Goal: Information Seeking & Learning: Learn about a topic

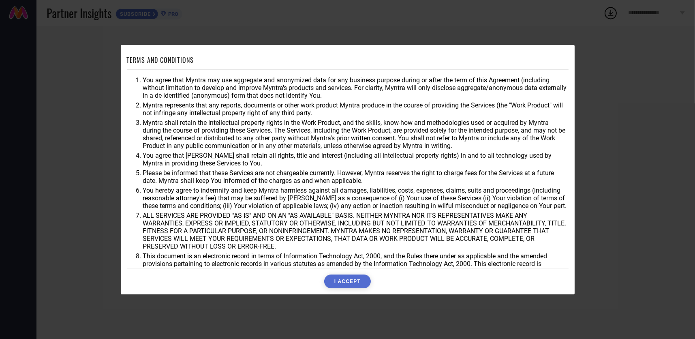
click at [350, 278] on button "I ACCEPT" at bounding box center [347, 281] width 47 height 14
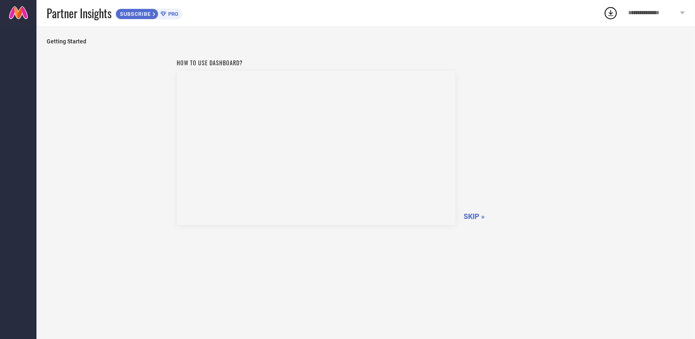
click at [478, 214] on span "SKIP »" at bounding box center [474, 216] width 21 height 9
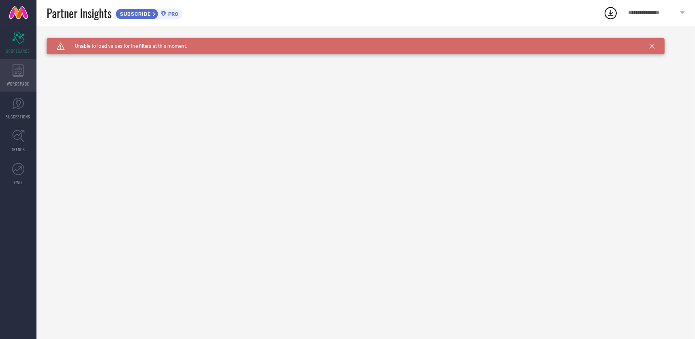
click at [22, 72] on icon at bounding box center [18, 70] width 11 height 12
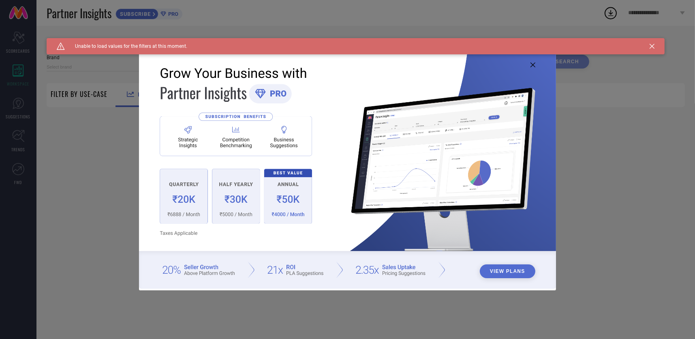
click at [19, 113] on div "View Plans" at bounding box center [347, 169] width 695 height 339
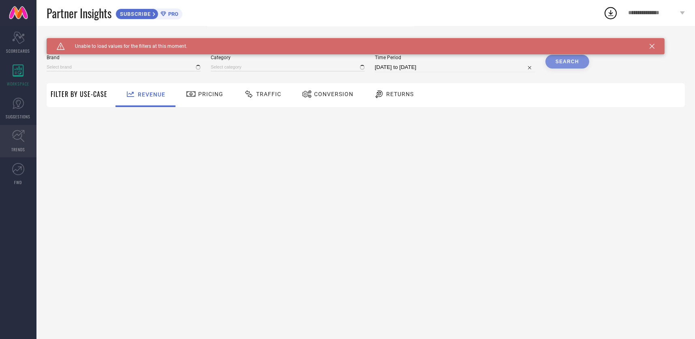
drag, startPoint x: 11, startPoint y: 154, endPoint x: 20, endPoint y: 136, distance: 20.1
click at [11, 154] on link "TRENDS" at bounding box center [18, 141] width 36 height 32
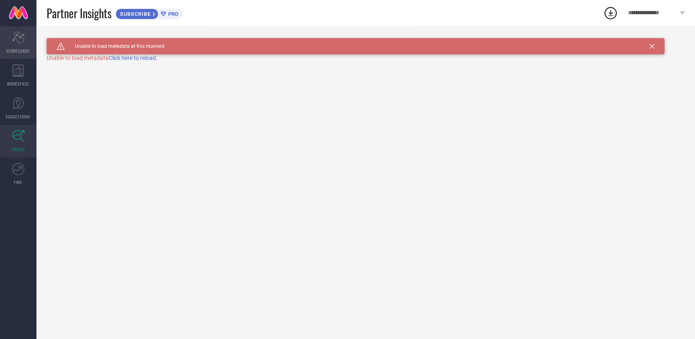
click at [22, 41] on icon "Scorecard" at bounding box center [18, 38] width 13 height 12
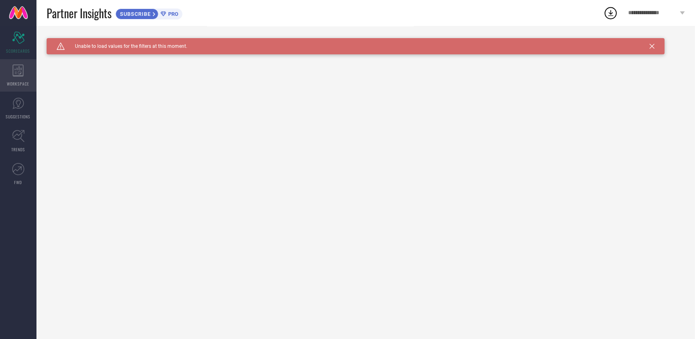
click at [14, 75] on icon at bounding box center [18, 70] width 11 height 12
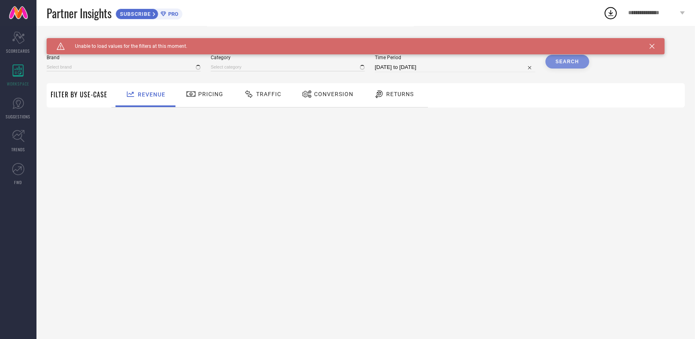
type input "1 STOP FASHION"
type input "All"
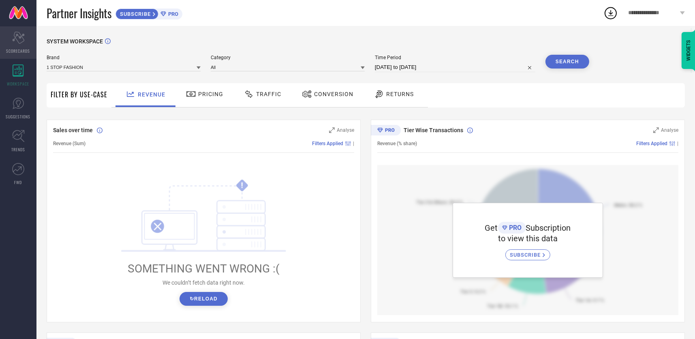
click at [26, 45] on div "Scorecard SCORECARDS" at bounding box center [18, 42] width 36 height 32
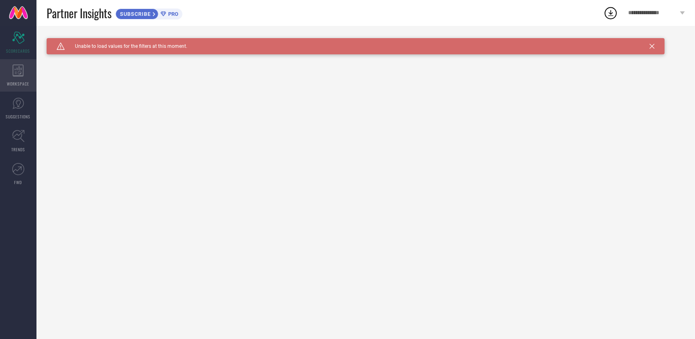
click at [13, 70] on icon at bounding box center [18, 70] width 11 height 12
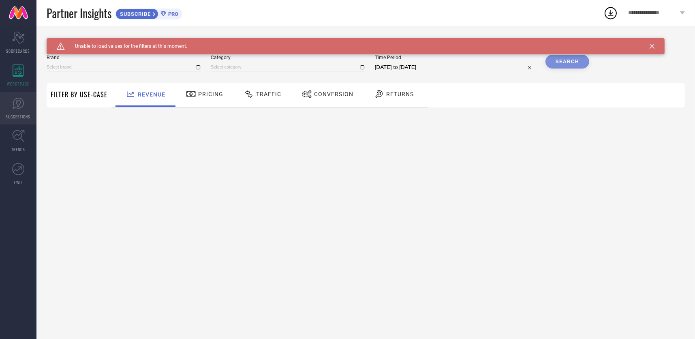
click at [23, 116] on span "SUGGESTIONS" at bounding box center [18, 117] width 25 height 6
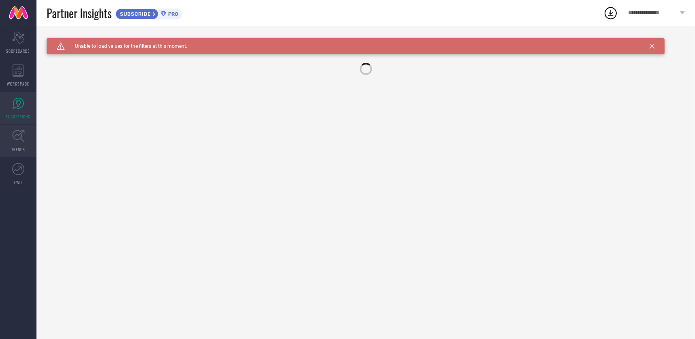
click at [15, 144] on link "TRENDS" at bounding box center [18, 141] width 36 height 32
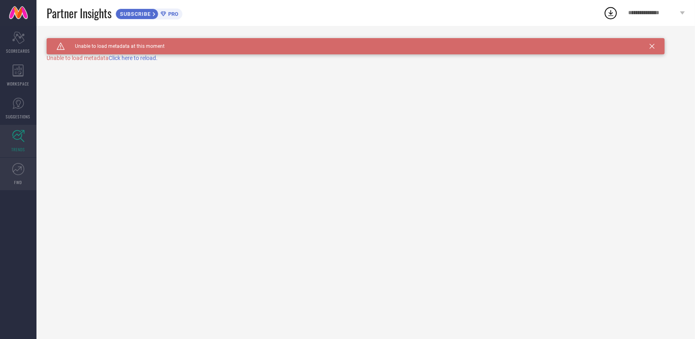
click at [16, 174] on icon at bounding box center [18, 169] width 12 height 12
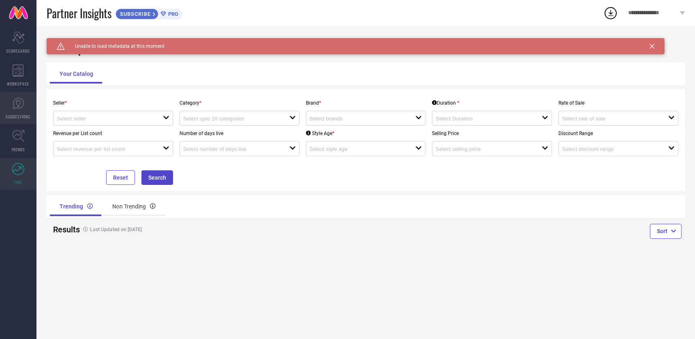
click at [9, 97] on link "SUGGESTIONS" at bounding box center [18, 108] width 36 height 32
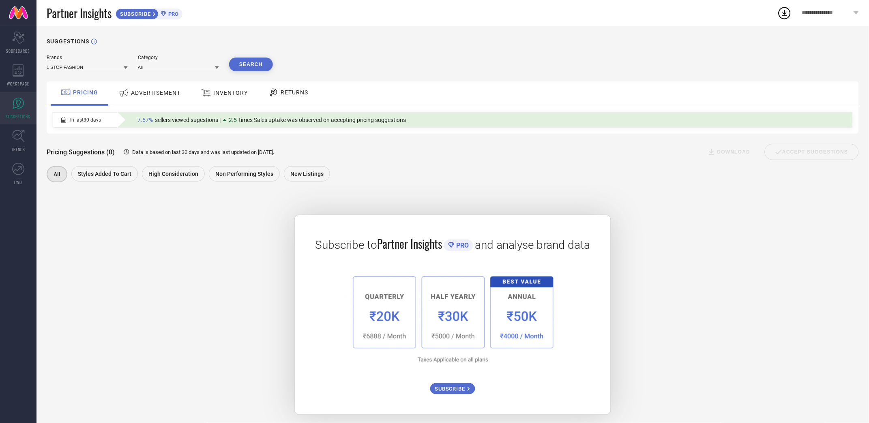
click at [147, 94] on span "ADVERTISEMENT" at bounding box center [155, 93] width 49 height 6
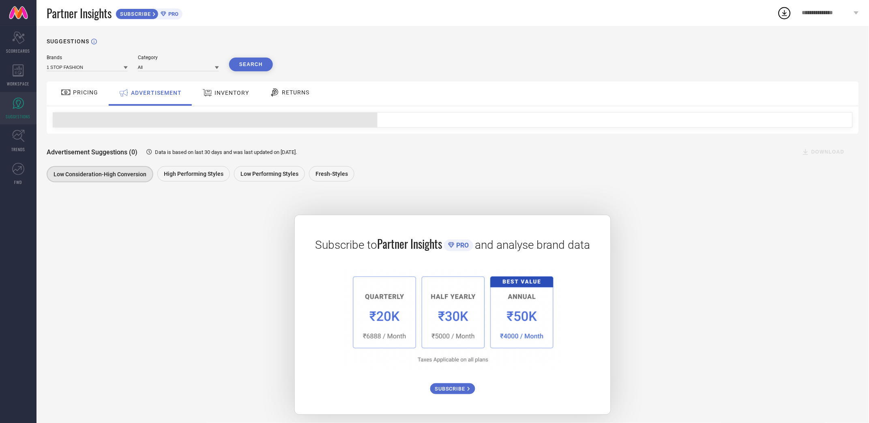
click at [246, 91] on span "INVENTORY" at bounding box center [231, 93] width 34 height 6
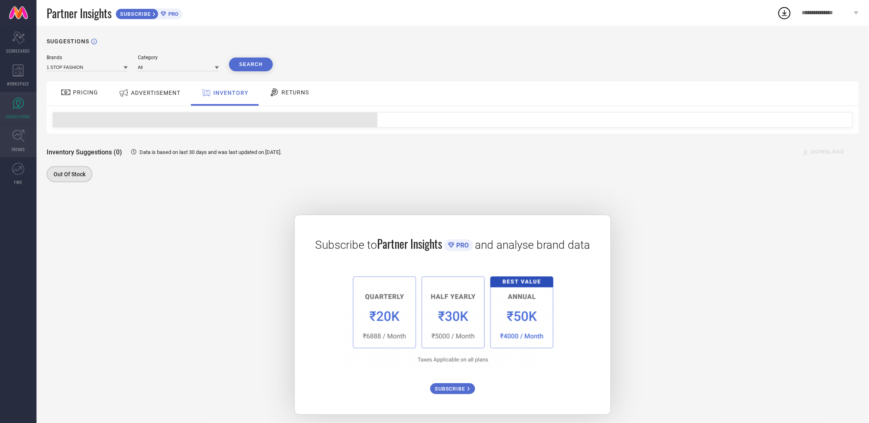
click at [22, 139] on icon at bounding box center [18, 136] width 13 height 13
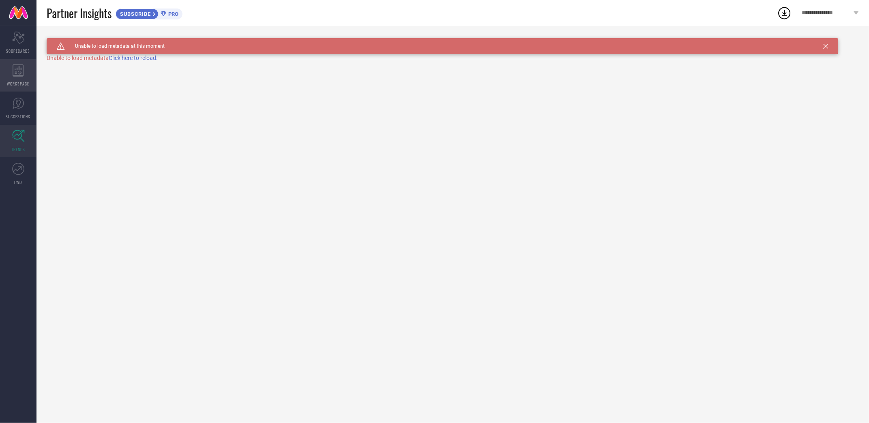
click at [19, 69] on icon at bounding box center [18, 70] width 11 height 12
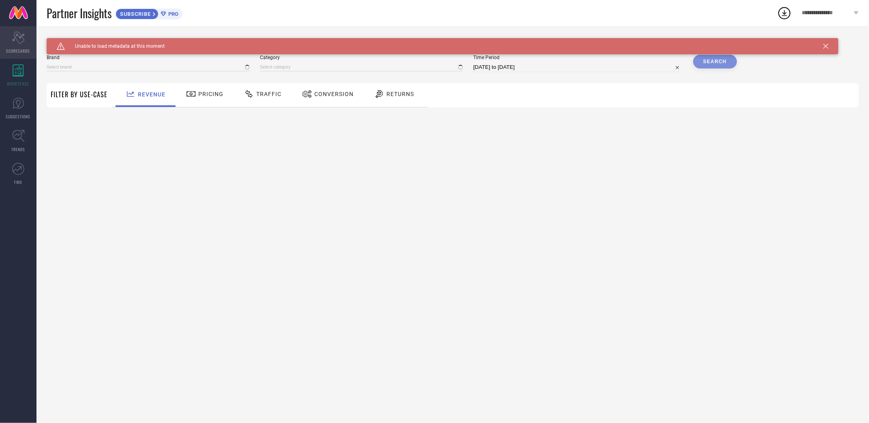
type input "1 STOP FASHION"
type input "All"
click at [21, 43] on icon "Scorecard" at bounding box center [18, 38] width 13 height 12
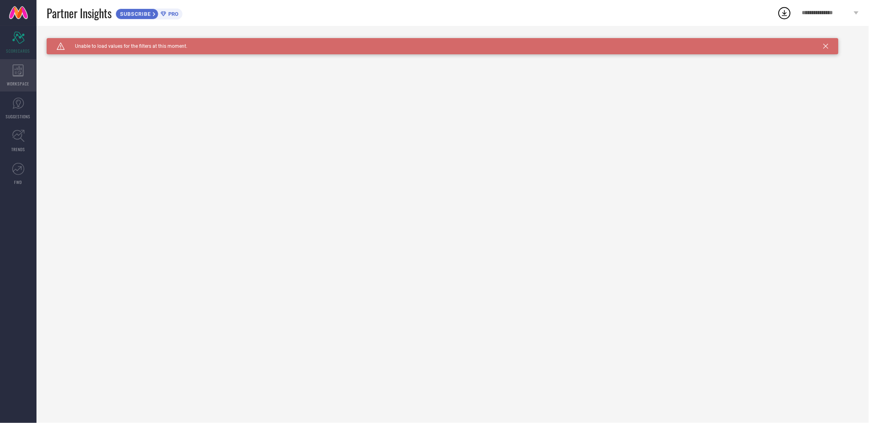
click at [13, 71] on icon at bounding box center [18, 70] width 11 height 12
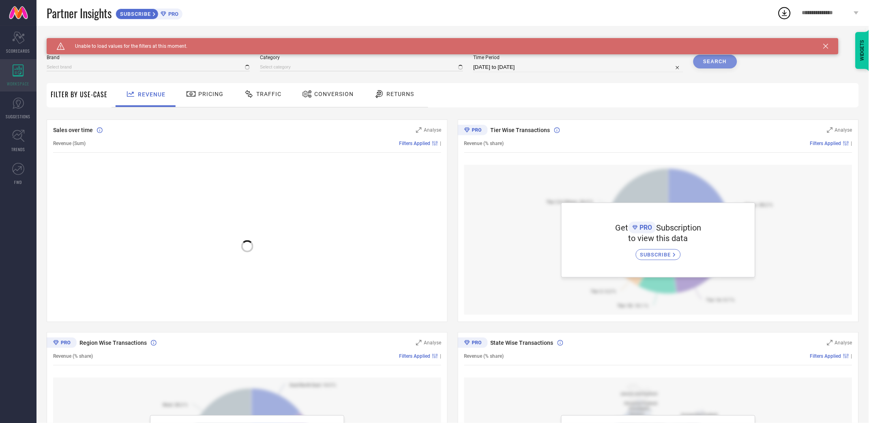
type input "1 STOP FASHION"
type input "All"
